Goal: Navigation & Orientation: Find specific page/section

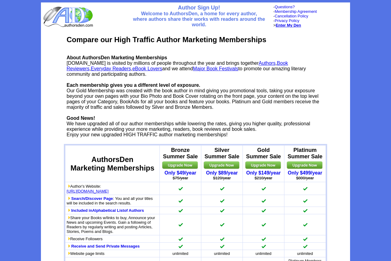
click at [284, 25] on b "Enter My Den" at bounding box center [288, 25] width 25 height 5
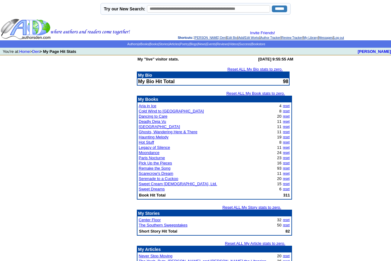
click at [324, 149] on td "My "live" visitor stats. Tuesday, August 12, 2025 at 9:55:55 AM Reset ALL My Bi…" at bounding box center [195, 219] width 391 height 328
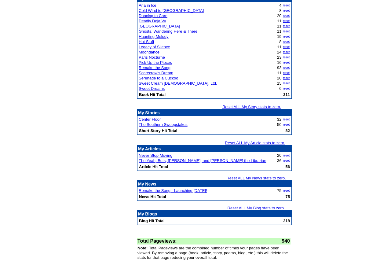
scroll to position [101, 0]
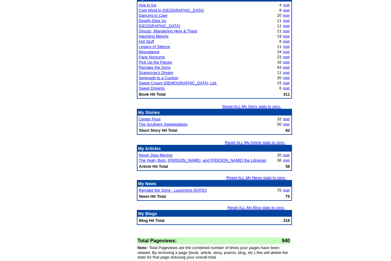
click at [331, 114] on td "My "live" visitor stats. Tuesday, August 12, 2025 at 9:55:55 AM Reset ALL My Bi…" at bounding box center [195, 118] width 391 height 328
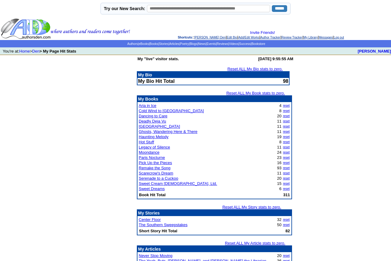
scroll to position [0, 0]
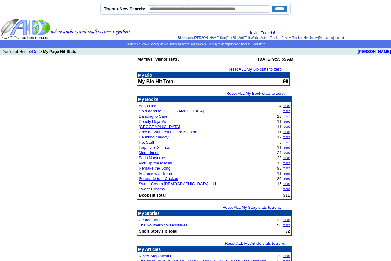
click at [24, 52] on link "Home" at bounding box center [24, 51] width 11 height 5
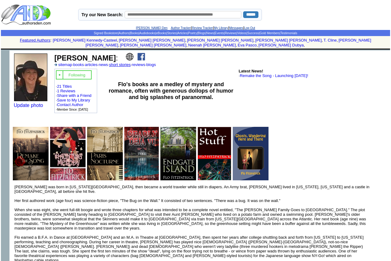
click at [129, 62] on link "short stories" at bounding box center [120, 64] width 22 height 5
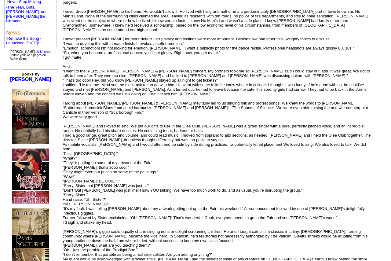
scroll to position [355, 0]
